Goal: Information Seeking & Learning: Understand process/instructions

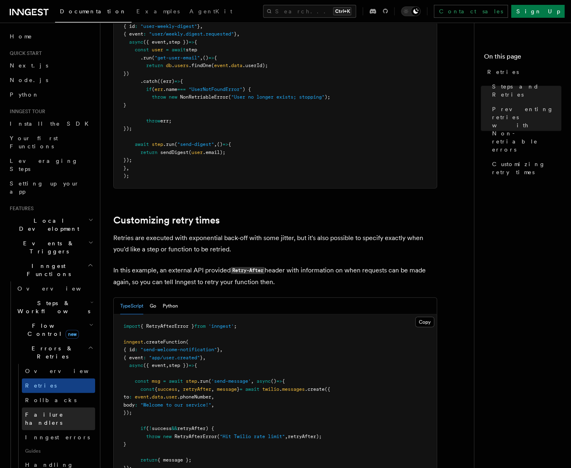
scroll to position [890, 0]
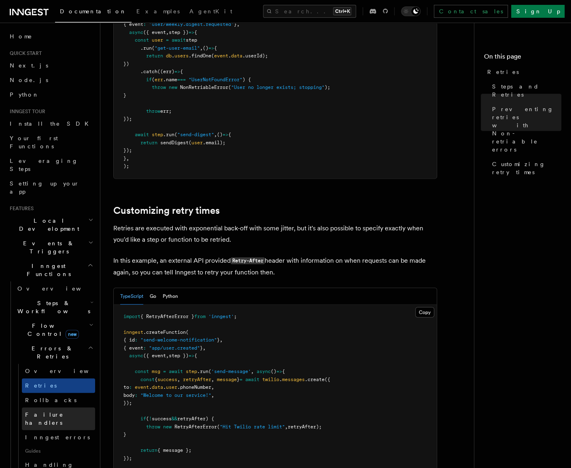
click at [61, 412] on span "Failure handlers" at bounding box center [44, 419] width 38 height 15
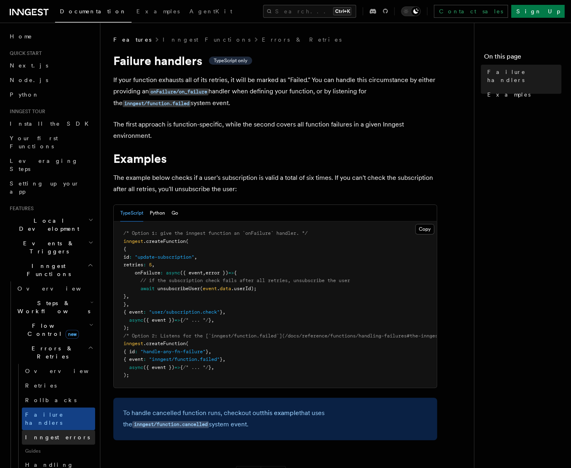
click at [58, 434] on span "Inngest errors" at bounding box center [57, 437] width 65 height 6
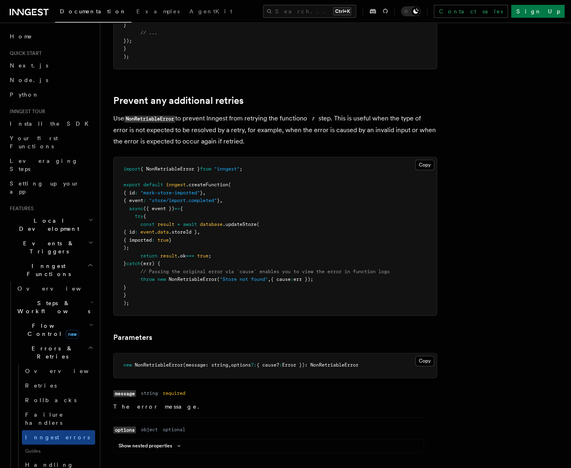
scroll to position [324, 0]
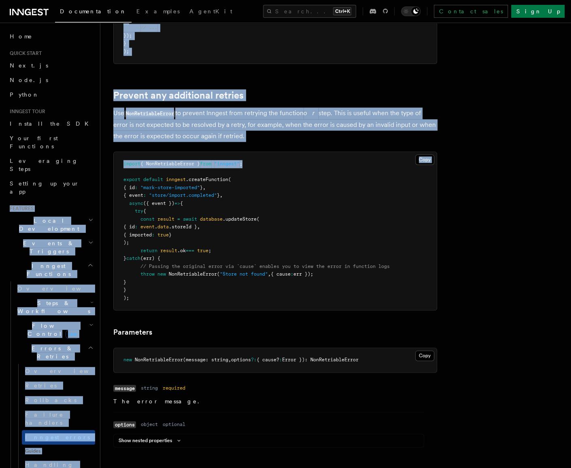
drag, startPoint x: 264, startPoint y: 164, endPoint x: 96, endPoint y: 161, distance: 167.5
copy div "Features Local Development Events & Triggers Inngest Functions Overview Steps &…"
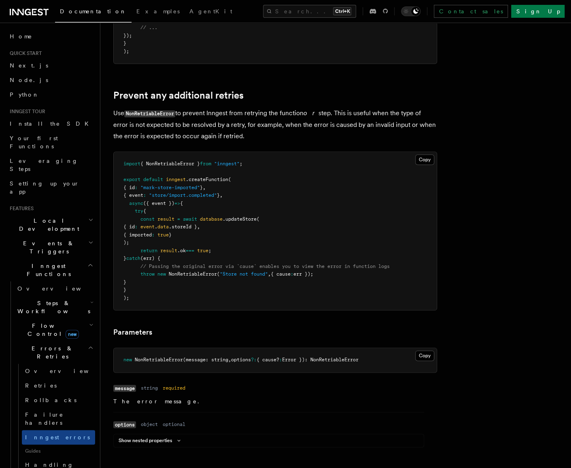
drag, startPoint x: 399, startPoint y: 185, endPoint x: 415, endPoint y: 165, distance: 25.9
click at [399, 185] on pre "import { NonRetriableError } from "inngest" ; export default inngest .createFun…" at bounding box center [275, 231] width 323 height 158
drag, startPoint x: 259, startPoint y: 165, endPoint x: 118, endPoint y: 165, distance: 140.8
click at [118, 165] on pre "import { NonRetriableError } from "inngest" ; export default inngest .createFun…" at bounding box center [275, 231] width 323 height 158
copy span "import { NonRetriableError } from "inngest" ;"
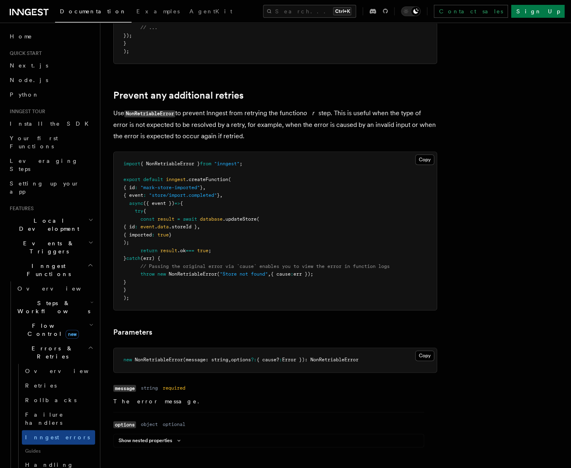
click at [204, 276] on span "NonRetriableError" at bounding box center [193, 274] width 48 height 6
copy span "NonRetriableError"
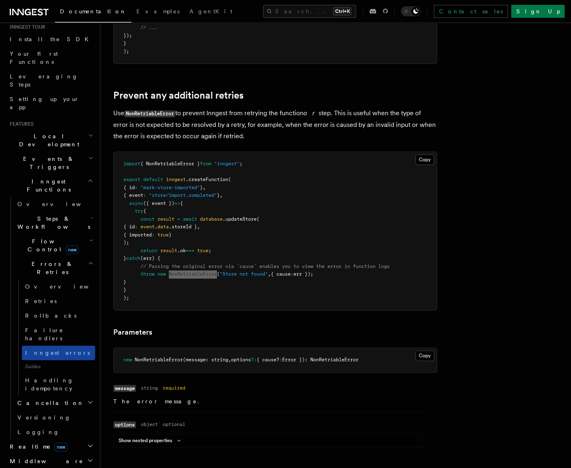
scroll to position [162, 0]
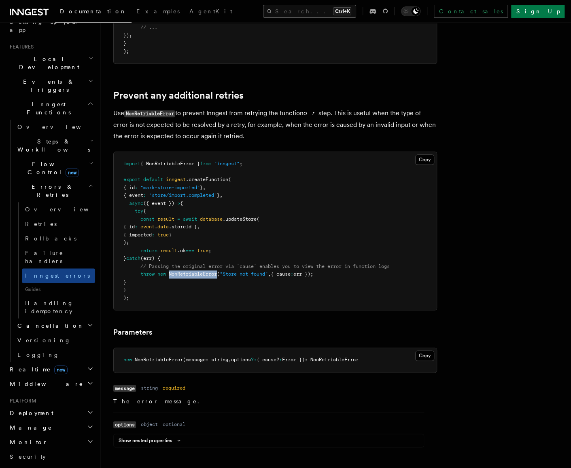
click at [297, 13] on button "Search... Ctrl+K" at bounding box center [309, 11] width 93 height 13
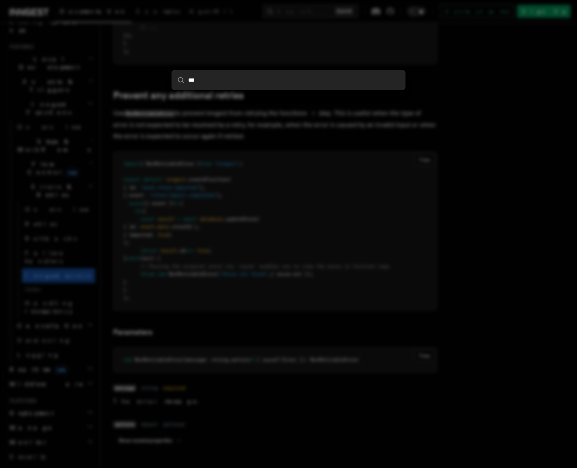
type input "****"
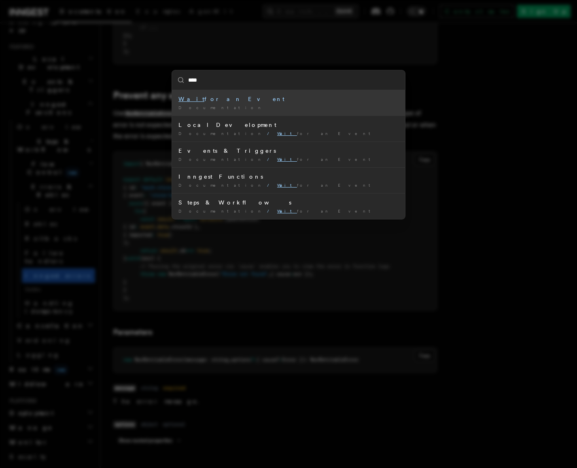
click at [220, 109] on div "Documentation /" at bounding box center [288, 108] width 220 height 6
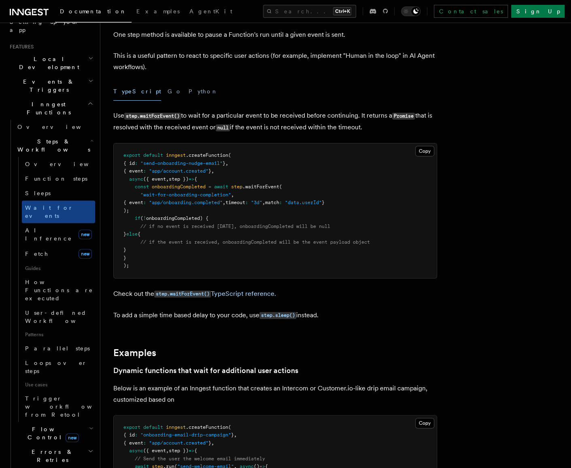
scroll to position [40, 0]
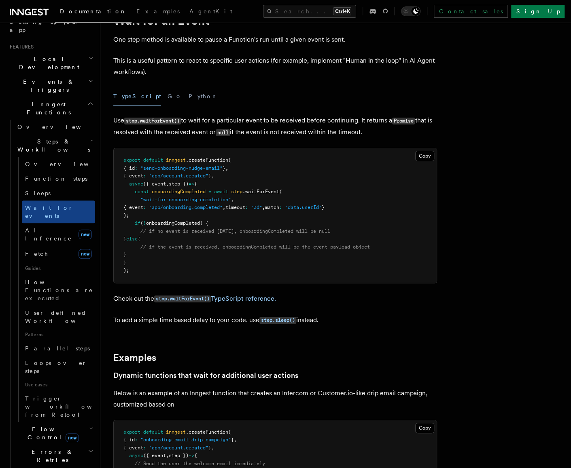
drag, startPoint x: 145, startPoint y: 215, endPoint x: 134, endPoint y: 193, distance: 24.8
click at [134, 193] on pre "export default inngest .createFunction ( { id : "send-onboarding-nudge-email" }…" at bounding box center [275, 215] width 323 height 135
copy code "const onboardingCompleted = await step .waitForEvent ( "wait-for-onboarding-com…"
click at [257, 230] on span "// if no event is received [DATE], onboardingCompleted will be null" at bounding box center [235, 232] width 190 height 6
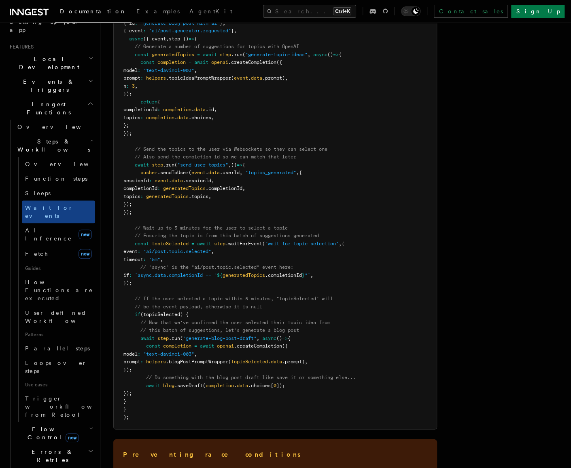
scroll to position [849, 0]
